Goal: Navigation & Orientation: Find specific page/section

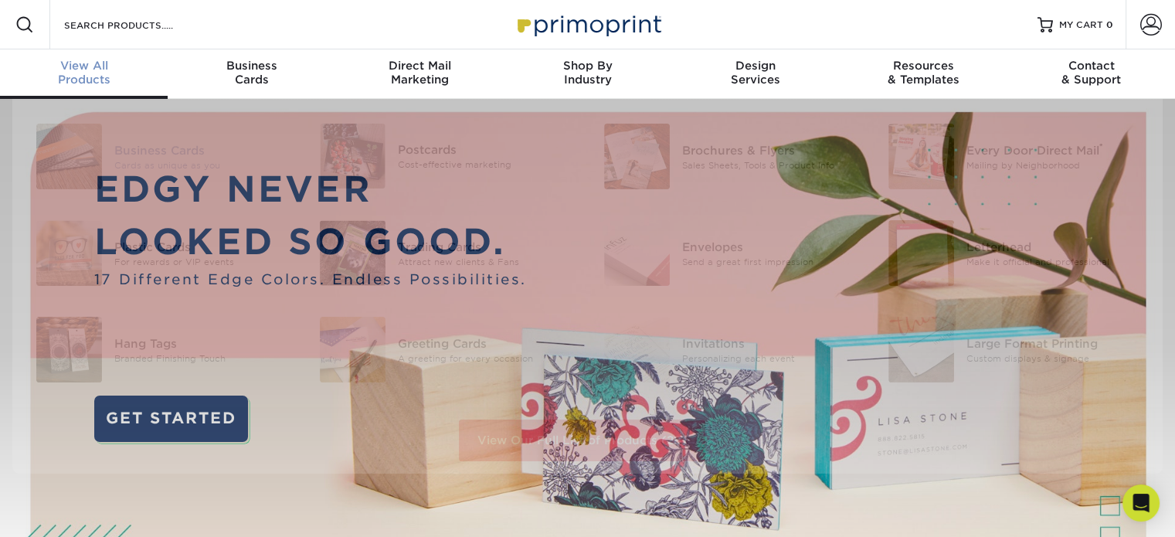
scroll to position [1, 0]
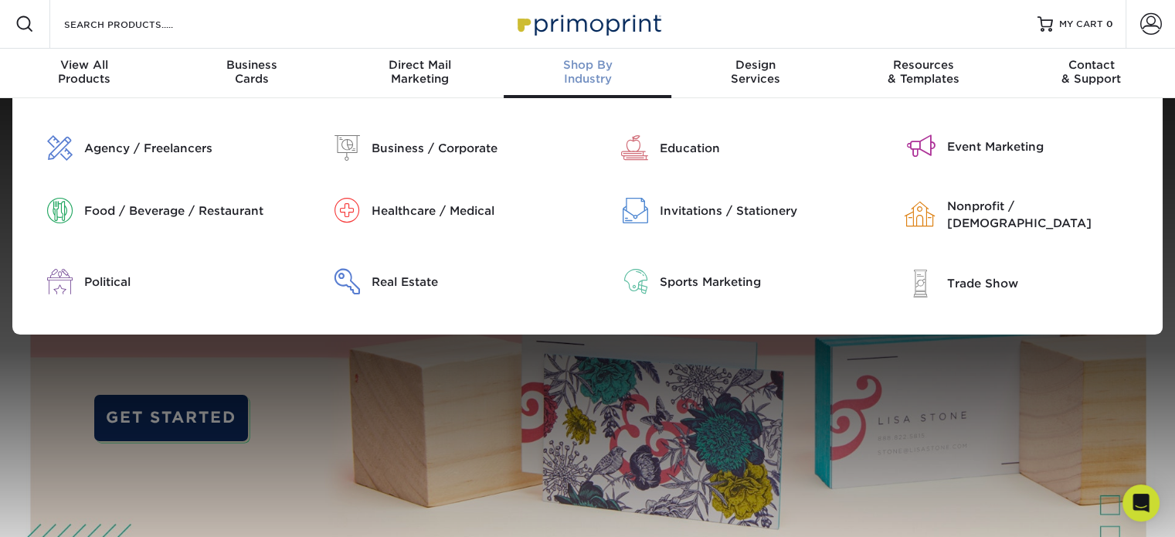
click at [642, 161] on div "Education" at bounding box center [731, 166] width 287 height 63
click at [688, 141] on div "Education" at bounding box center [762, 148] width 204 height 17
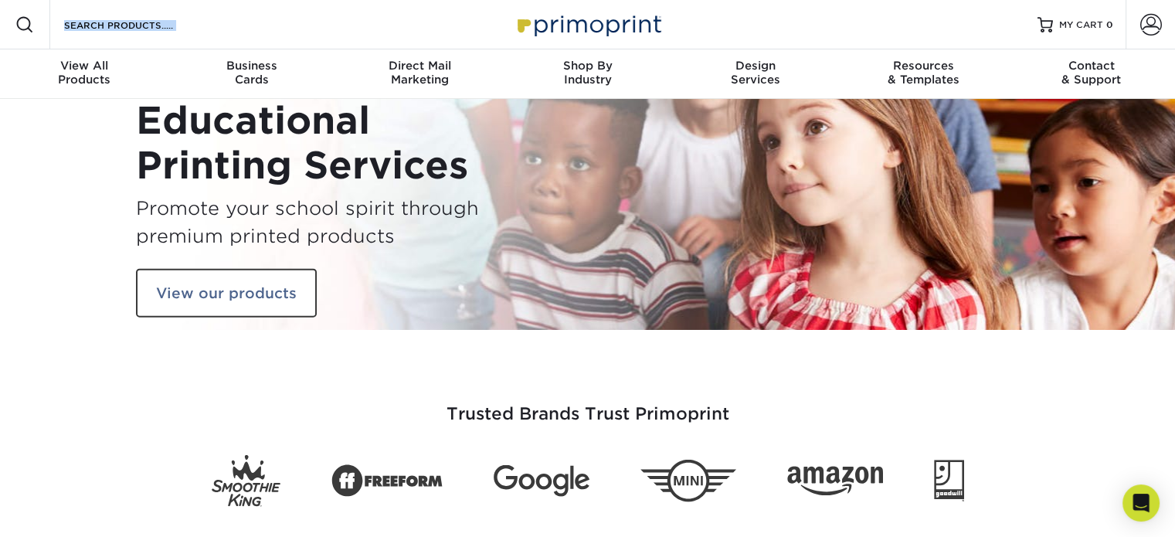
drag, startPoint x: 672, startPoint y: 24, endPoint x: 578, endPoint y: 28, distance: 94.3
click at [578, 28] on div "Resources Menu Search Products Account SIGN IN CREATE AN ACCOUNT forgot passwor…" at bounding box center [587, 24] width 1175 height 49
drag, startPoint x: 677, startPoint y: 15, endPoint x: 549, endPoint y: 26, distance: 128.0
click at [549, 26] on div "Resources Menu Search Products Account SIGN IN CREATE AN ACCOUNT forgot passwor…" at bounding box center [587, 24] width 1175 height 49
click at [802, 117] on div "Educational Printing Services Promote your school spirit through premium printe…" at bounding box center [587, 214] width 927 height 231
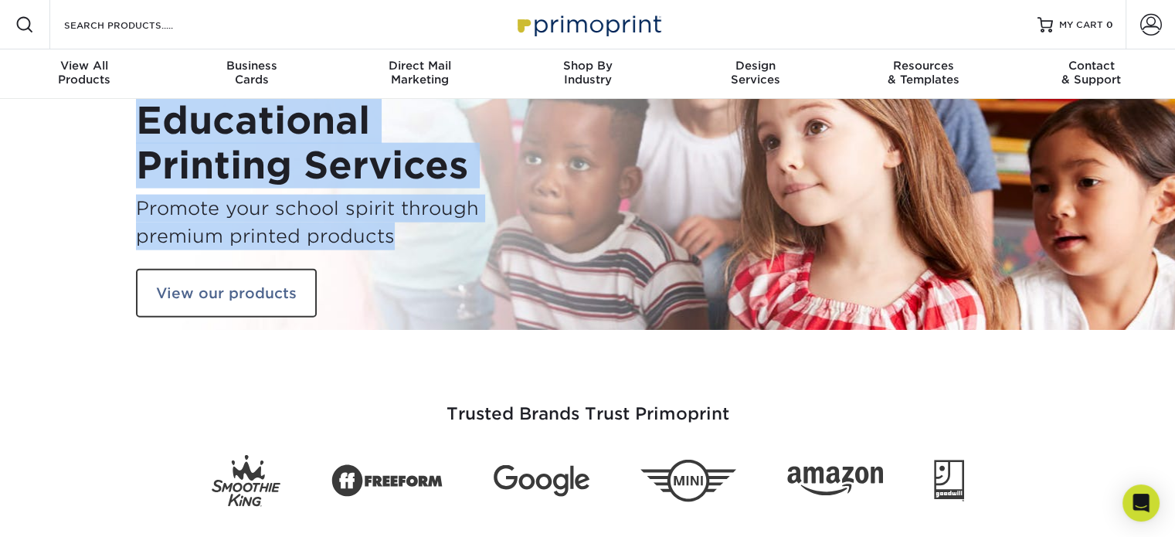
drag, startPoint x: 139, startPoint y: 102, endPoint x: 409, endPoint y: 247, distance: 306.9
click at [409, 247] on div "Educational Printing Services Promote your school spirit through premium printe…" at bounding box center [356, 214] width 440 height 231
copy div "Educational Printing Services Promote your school spirit through premium printe…"
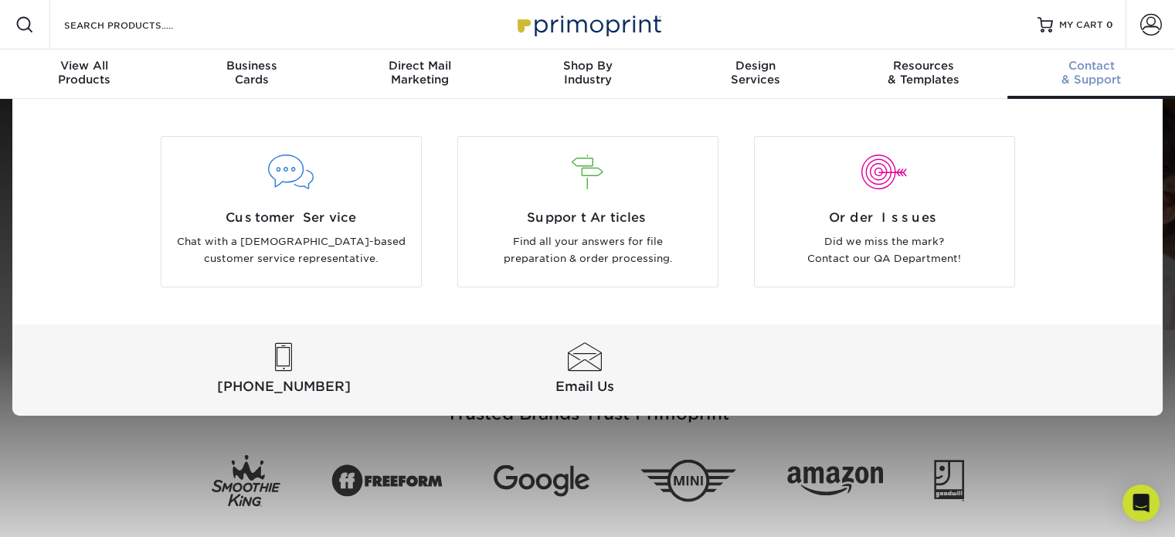
click at [1082, 73] on div "Contact & Support" at bounding box center [1091, 73] width 168 height 28
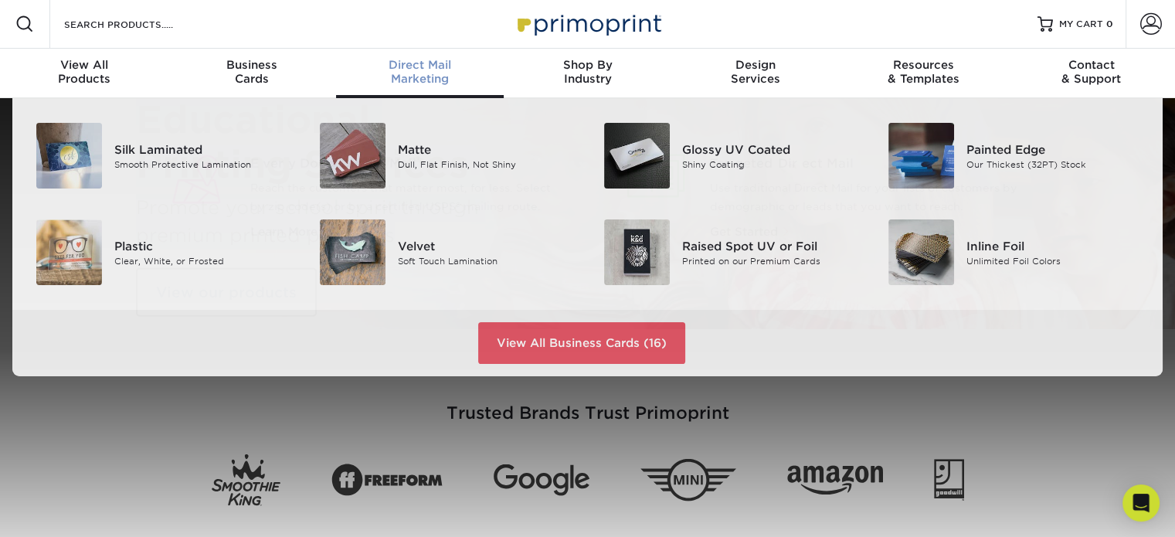
scroll to position [2, 0]
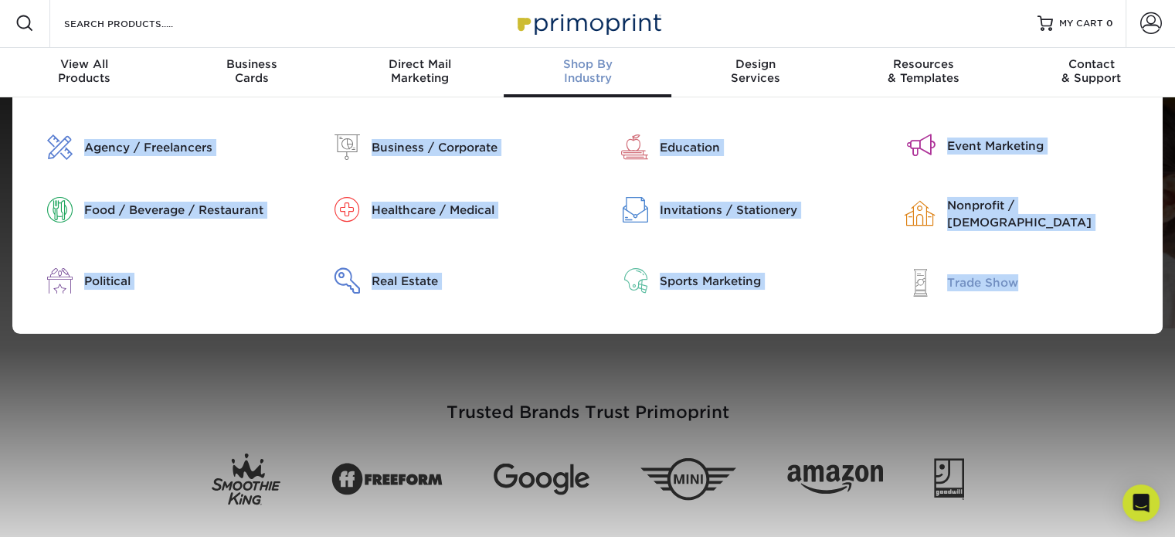
drag, startPoint x: 73, startPoint y: 123, endPoint x: 1030, endPoint y: 273, distance: 969.5
click at [1030, 273] on div "Agency / Freelancers Business / Corporate Education Political" at bounding box center [587, 215] width 1150 height 236
copy div "Agency / Freelancers Business / Corporate Education Event Marketing Food / Beve…"
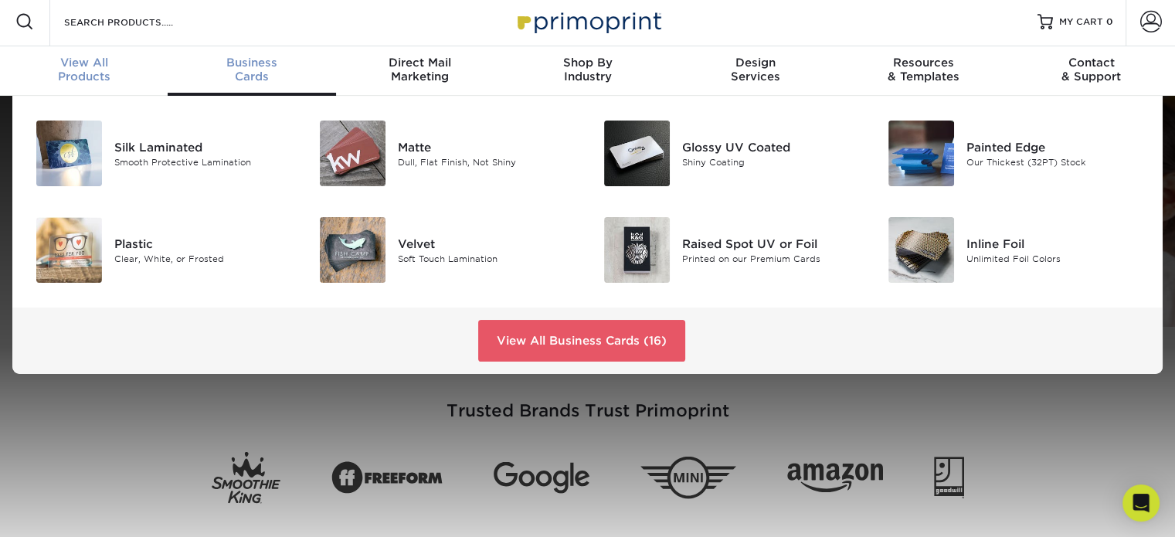
scroll to position [3, 0]
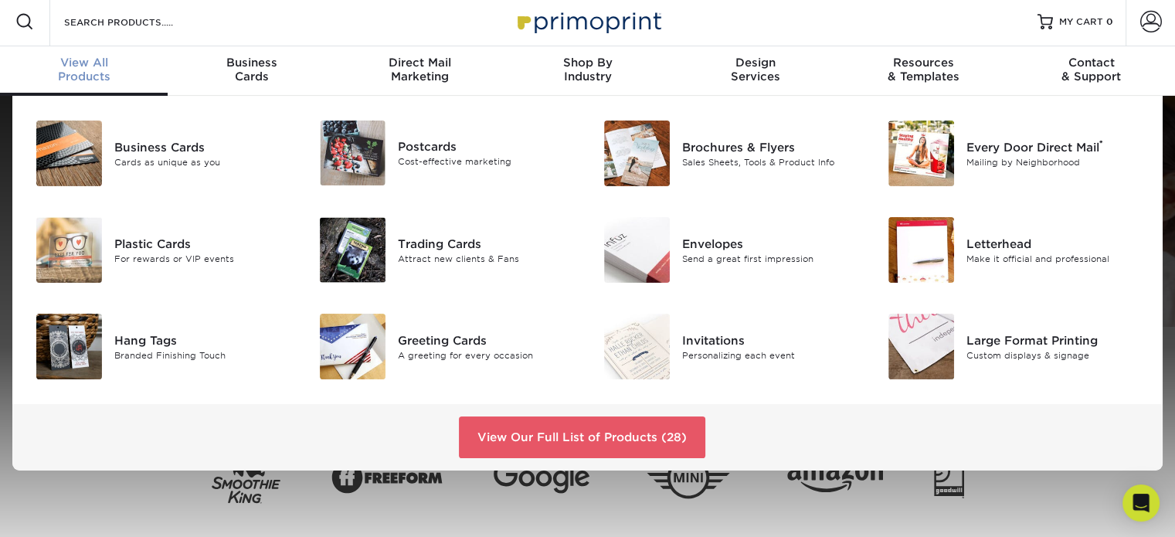
click at [77, 66] on span "View All" at bounding box center [84, 63] width 168 height 14
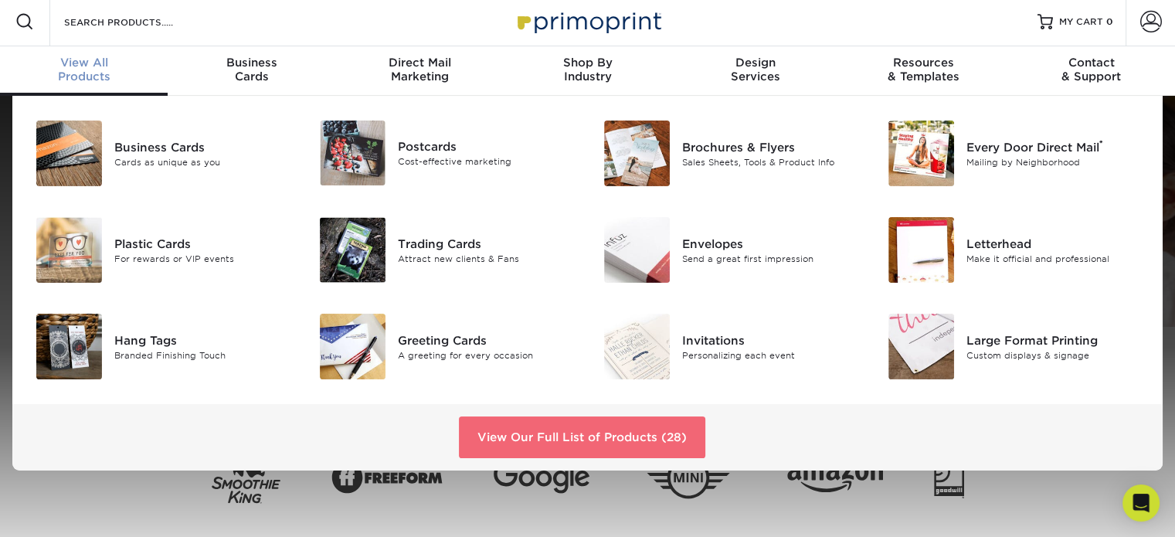
click at [596, 423] on link "View Our Full List of Products (28)" at bounding box center [582, 437] width 246 height 42
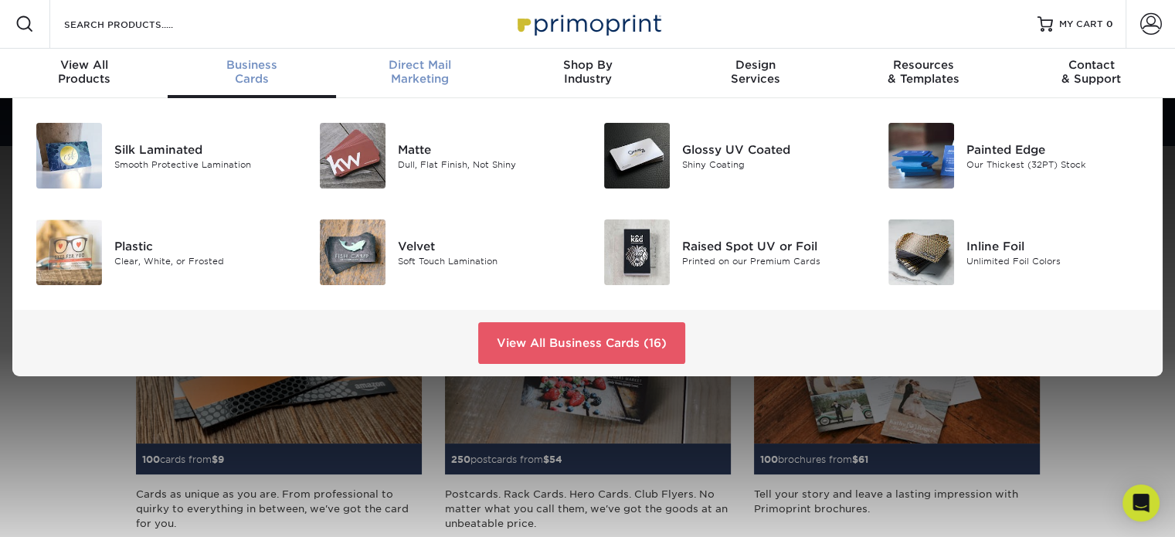
scroll to position [2, 0]
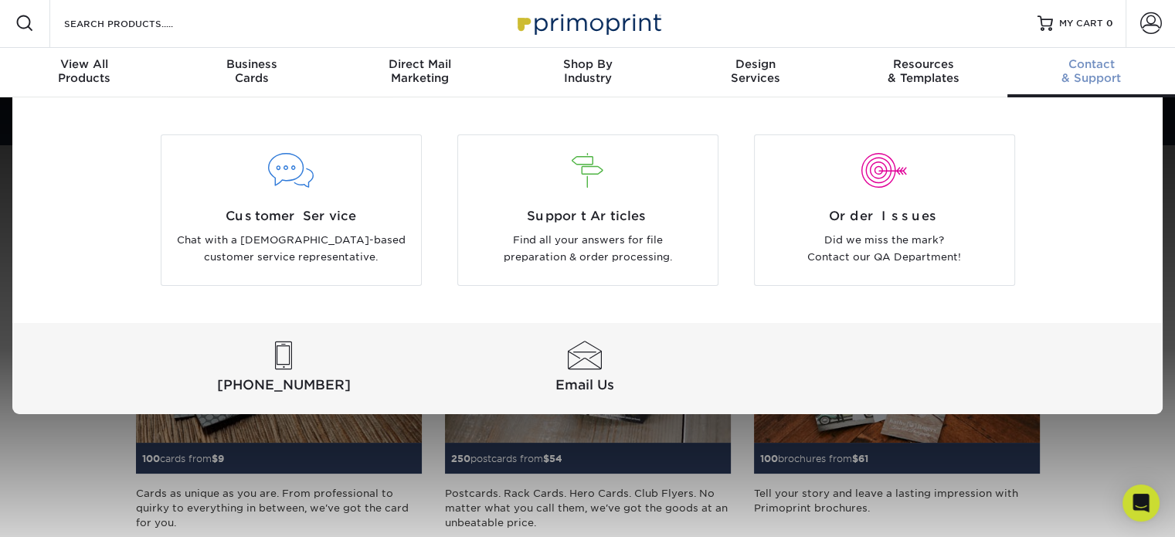
click at [1066, 76] on div "Contact & Support" at bounding box center [1091, 71] width 168 height 28
